Goal: Find contact information: Find contact information

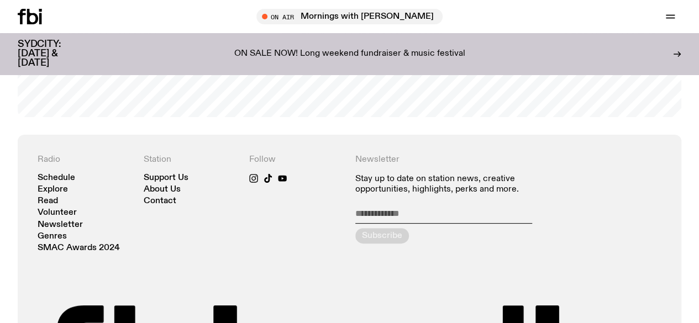
scroll to position [2177, 0]
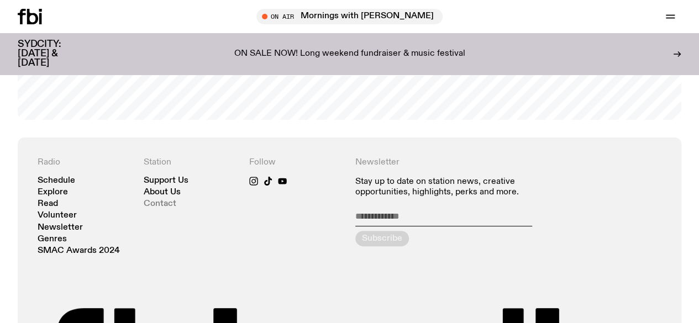
click at [164, 208] on link "Contact" at bounding box center [160, 204] width 33 height 8
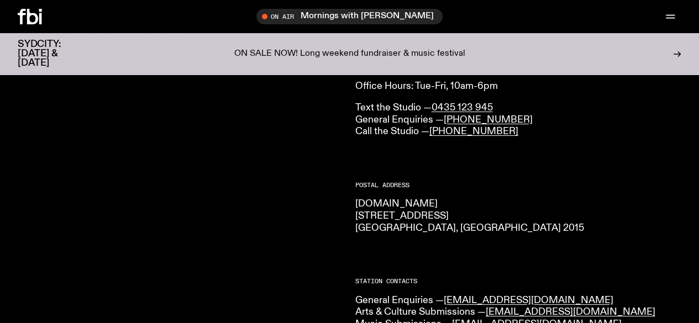
scroll to position [99, 0]
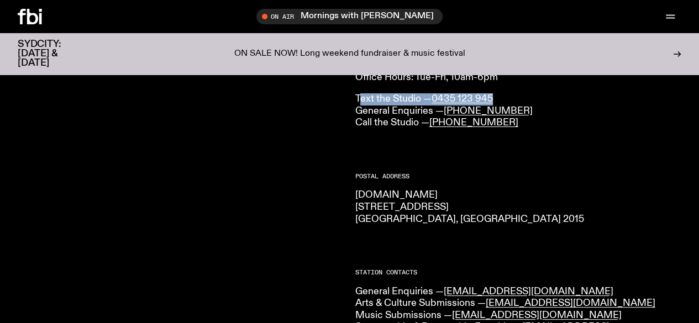
drag, startPoint x: 360, startPoint y: 100, endPoint x: 499, endPoint y: 98, distance: 138.2
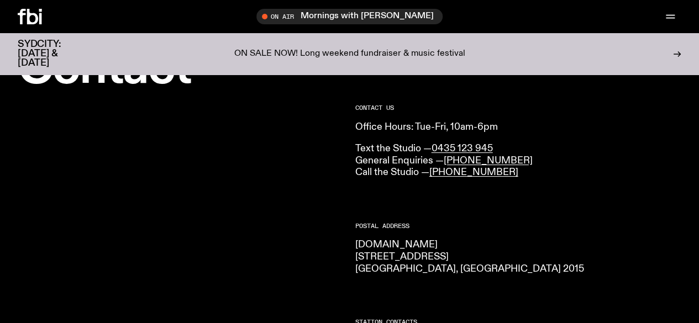
scroll to position [0, 0]
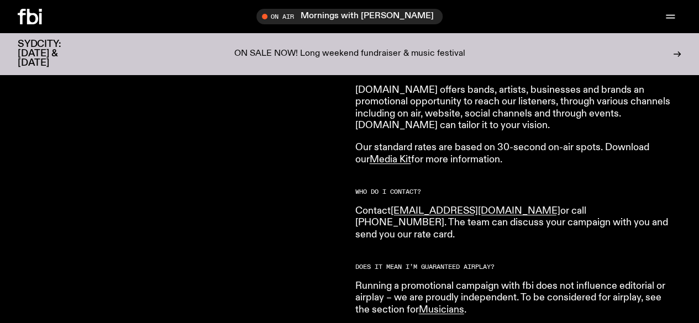
scroll to position [390, 0]
